Goal: Transaction & Acquisition: Purchase product/service

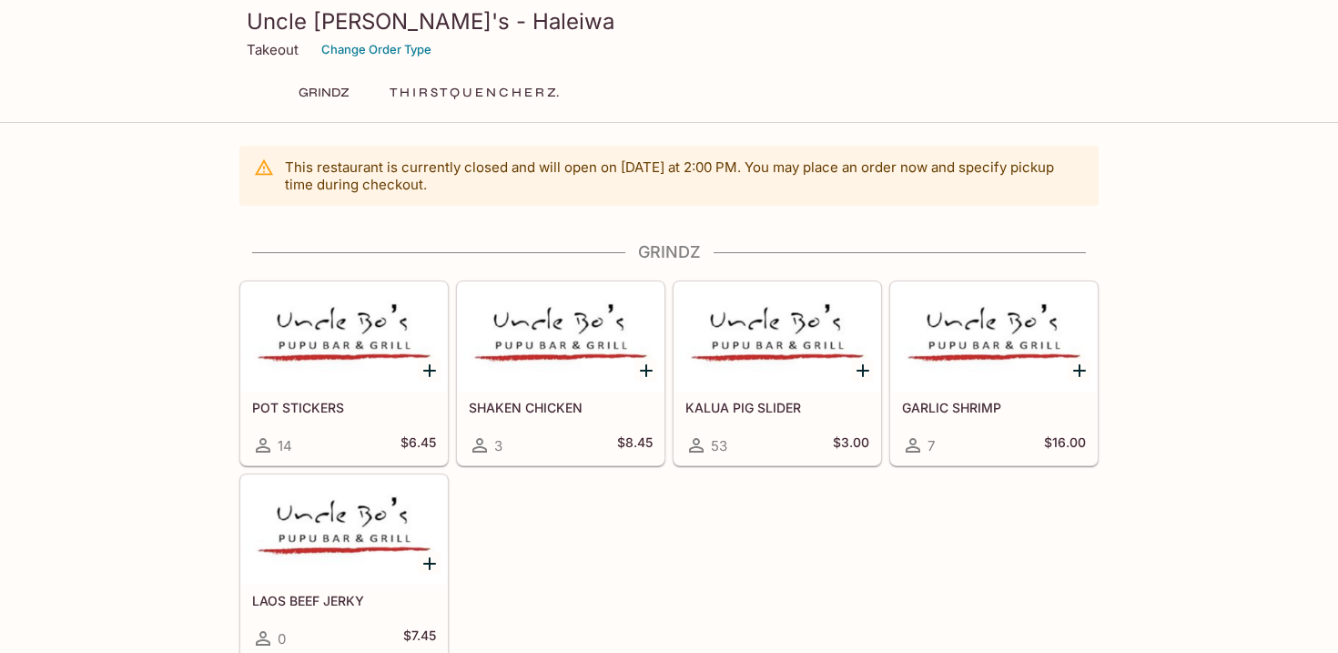
click at [433, 93] on button "T H I R S T Q U E N C H E R Z." at bounding box center [474, 92] width 189 height 25
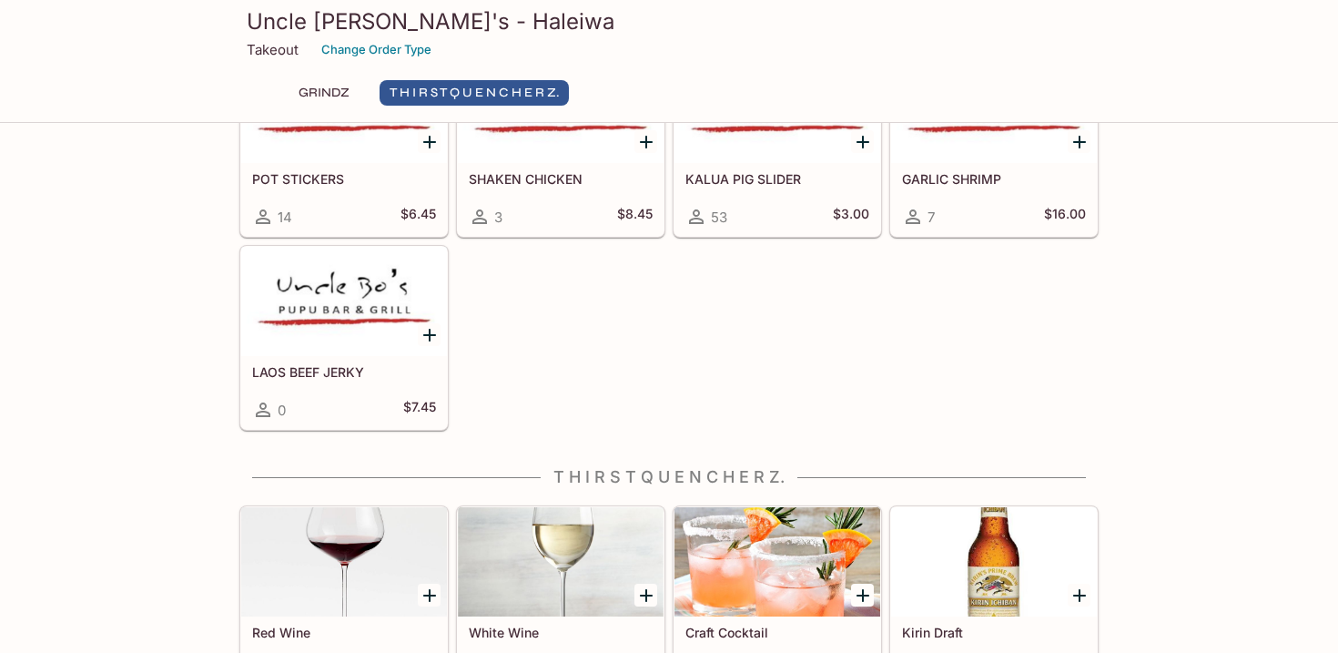
scroll to position [267, 0]
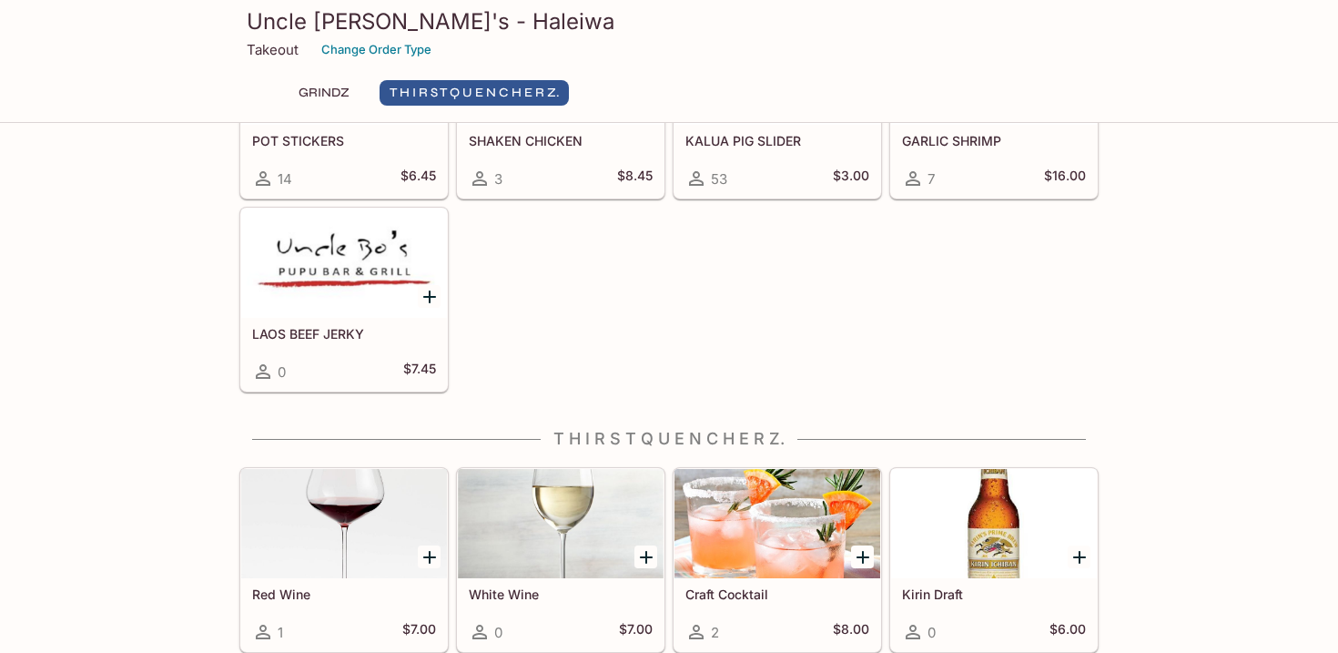
click at [310, 94] on button "GRINDZ" at bounding box center [324, 92] width 82 height 25
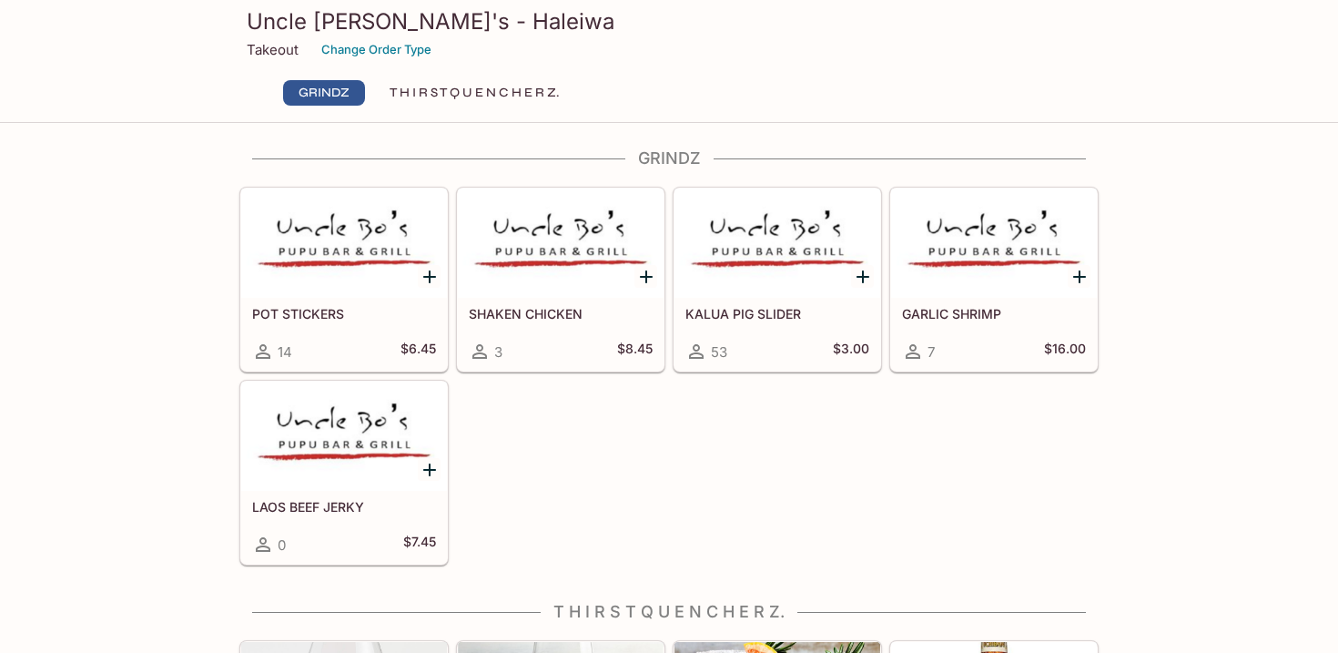
scroll to position [87, 0]
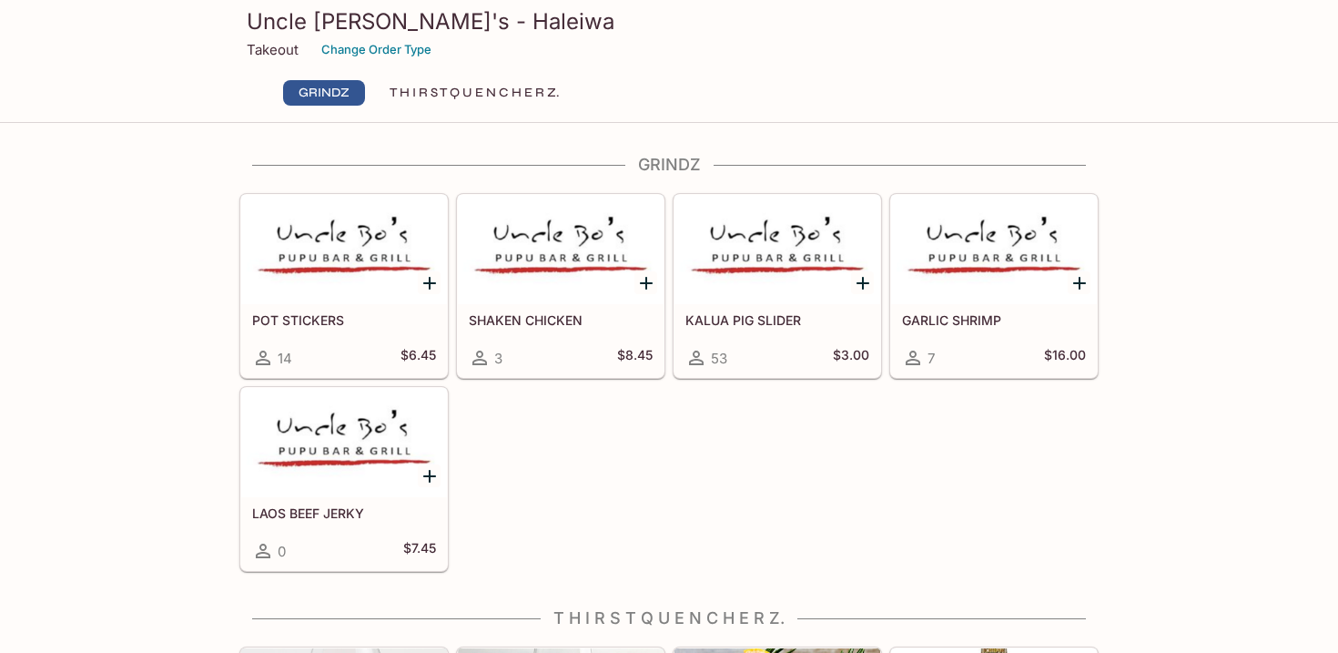
click at [265, 43] on p "Takeout" at bounding box center [273, 49] width 52 height 17
click at [272, 43] on p "Takeout" at bounding box center [273, 49] width 52 height 17
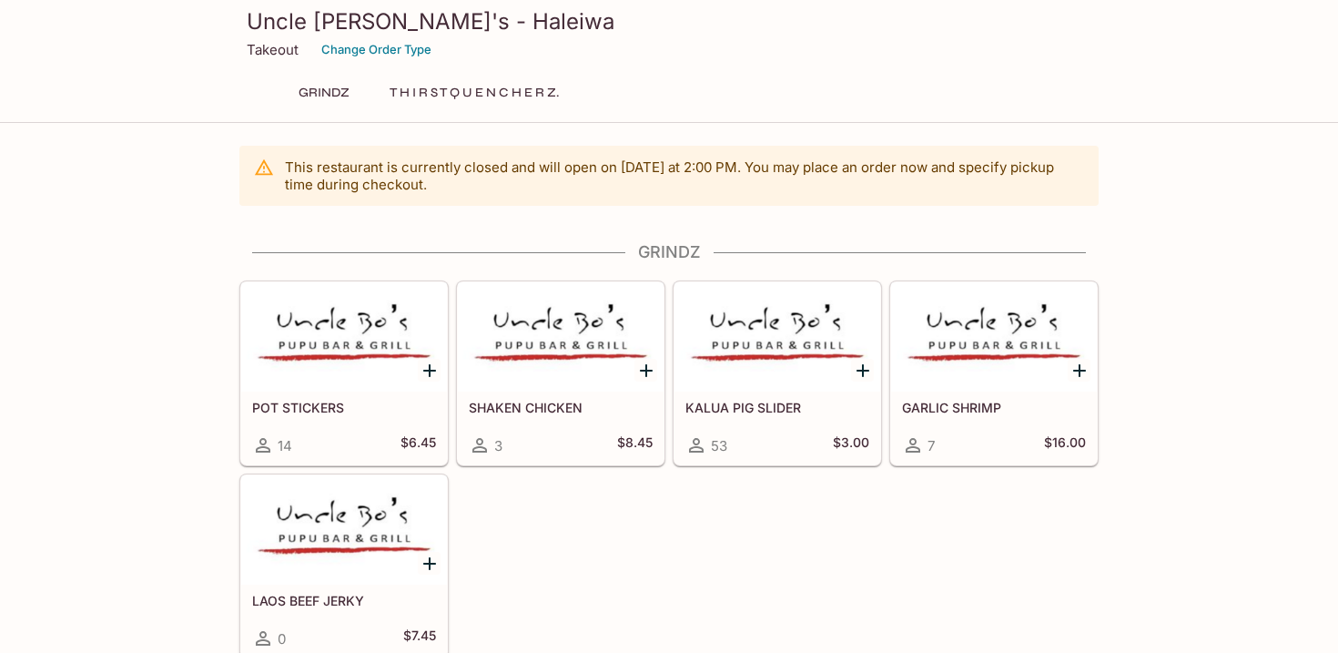
scroll to position [127, 0]
